Goal: Task Accomplishment & Management: Use online tool/utility

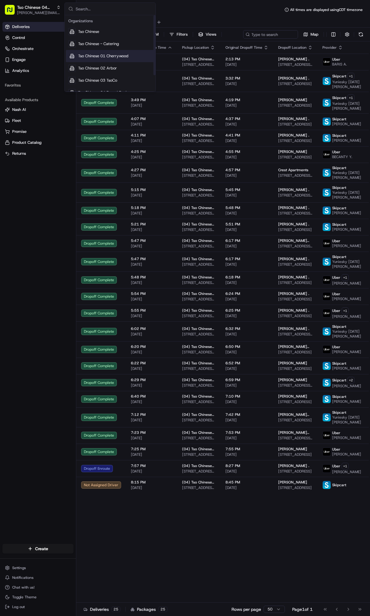
click at [98, 54] on span "Tso Chinese 01 Cherrywood" at bounding box center [103, 55] width 50 height 5
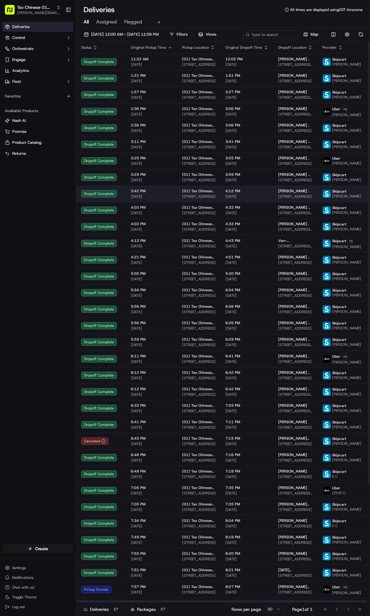
scroll to position [150, 0]
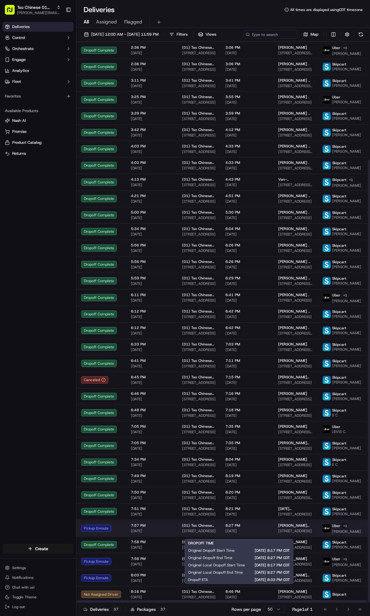
click at [225, 533] on span "[DATE]" at bounding box center [246, 531] width 43 height 5
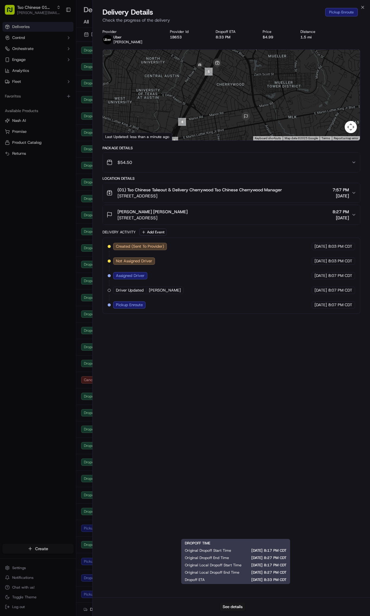
click at [53, 400] on body "Tso Chinese 01 Cherrywood [PERSON_NAME][EMAIL_ADDRESS][DOMAIN_NAME] Toggle Side…" at bounding box center [185, 308] width 370 height 616
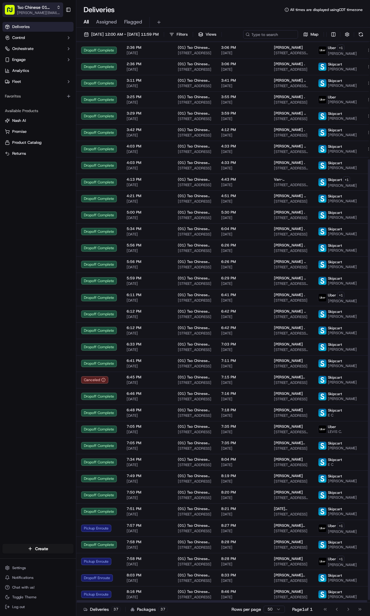
click at [28, 10] on span "[PERSON_NAME][EMAIL_ADDRESS][DOMAIN_NAME]" at bounding box center [39, 12] width 44 height 5
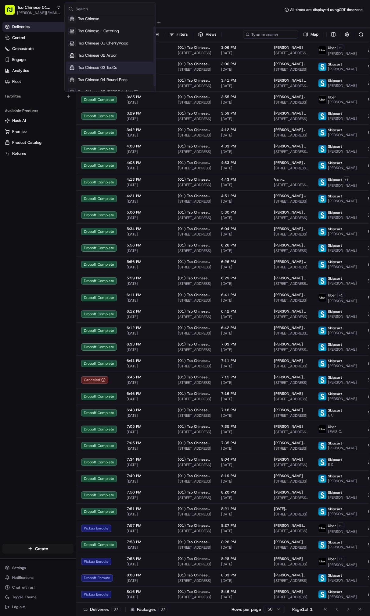
scroll to position [14, 0]
click at [104, 73] on div "Tso Chinese 04 Round Rock" at bounding box center [110, 79] width 88 height 12
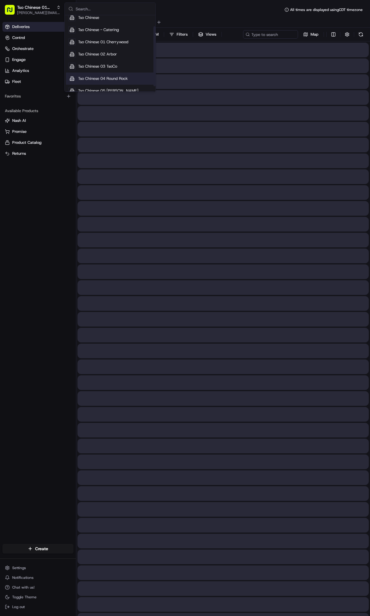
scroll to position [0, 0]
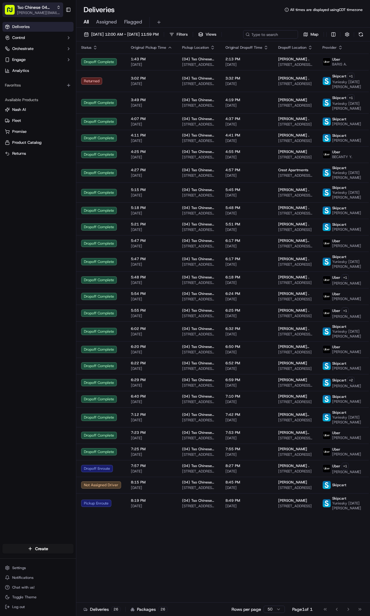
click at [42, 7] on span "Tso Chinese 04 Round Rock" at bounding box center [35, 7] width 37 height 6
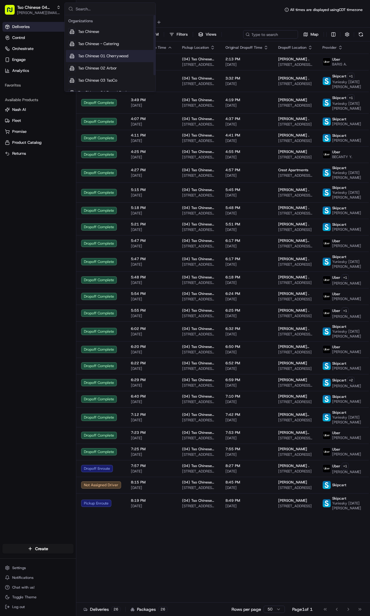
click at [101, 57] on span "Tso Chinese 01 Cherrywood" at bounding box center [103, 55] width 50 height 5
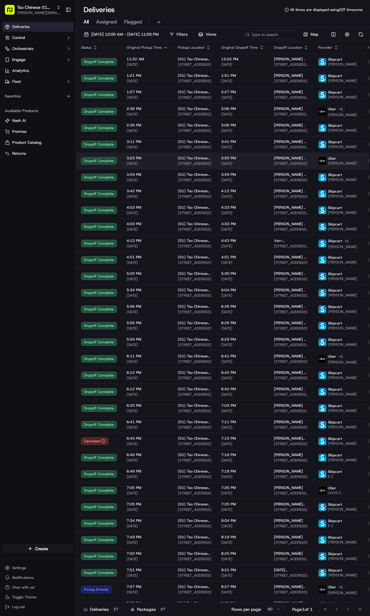
scroll to position [153, 0]
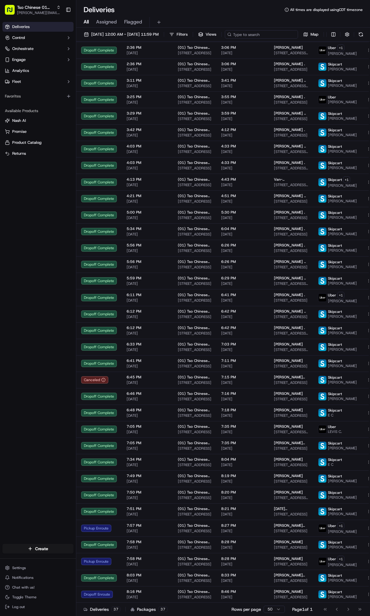
click at [225, 39] on input at bounding box center [261, 34] width 73 height 9
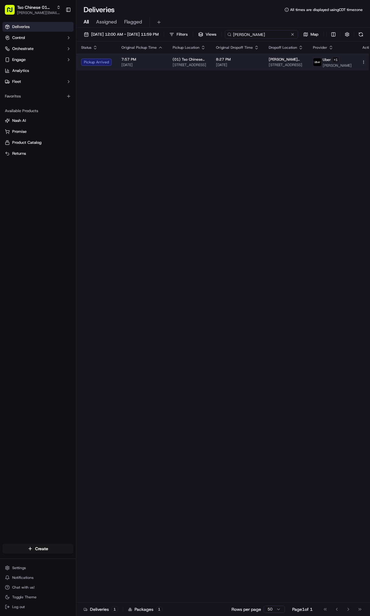
type input "[PERSON_NAME]"
click at [189, 62] on span "(01) Tso Chinese Takeout & Delivery Cherrywood" at bounding box center [190, 59] width 34 height 5
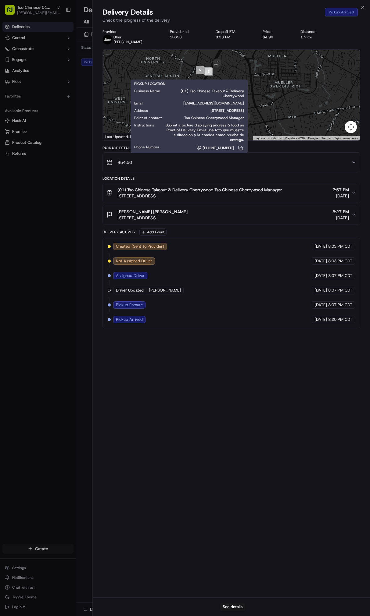
click at [45, 217] on body "Tso Chinese 01 Cherrywood [PERSON_NAME][EMAIL_ADDRESS][DOMAIN_NAME] Toggle Side…" at bounding box center [185, 308] width 370 height 616
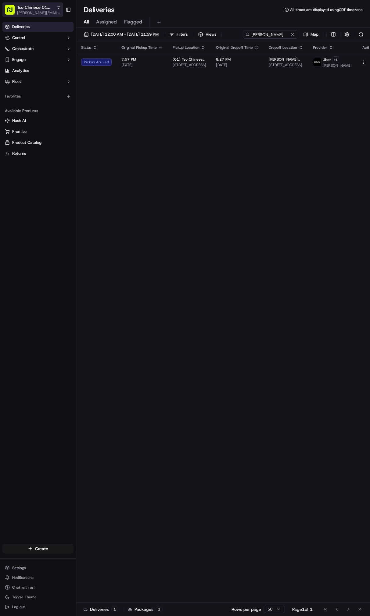
click at [49, 10] on span "Tso Chinese 01 Cherrywood" at bounding box center [35, 7] width 37 height 6
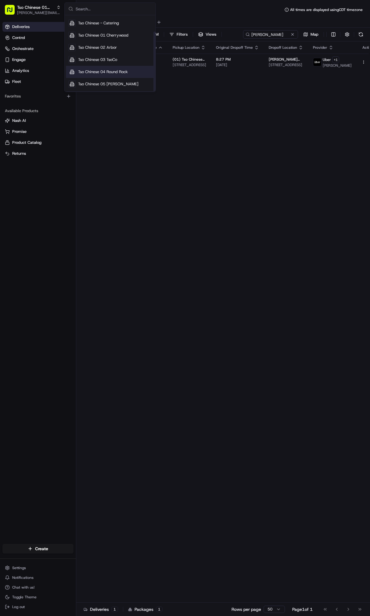
click at [126, 73] on span "Tso Chinese 04 Round Rock" at bounding box center [103, 71] width 50 height 5
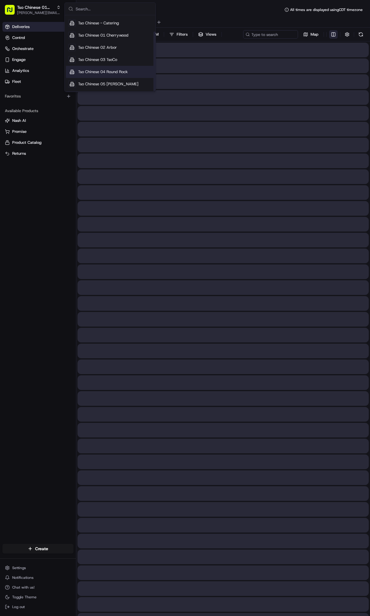
scroll to position [21, 0]
